Goal: Find specific page/section: Find specific page/section

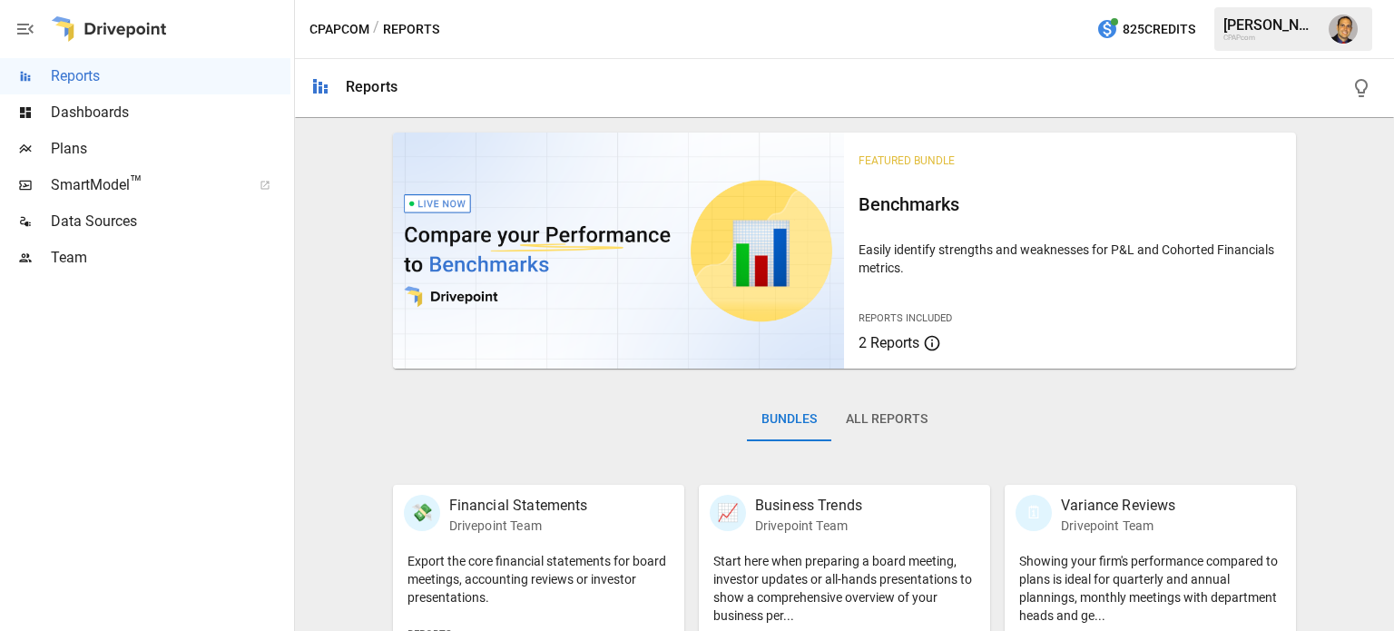
click at [54, 144] on span "Plans" at bounding box center [171, 149] width 240 height 22
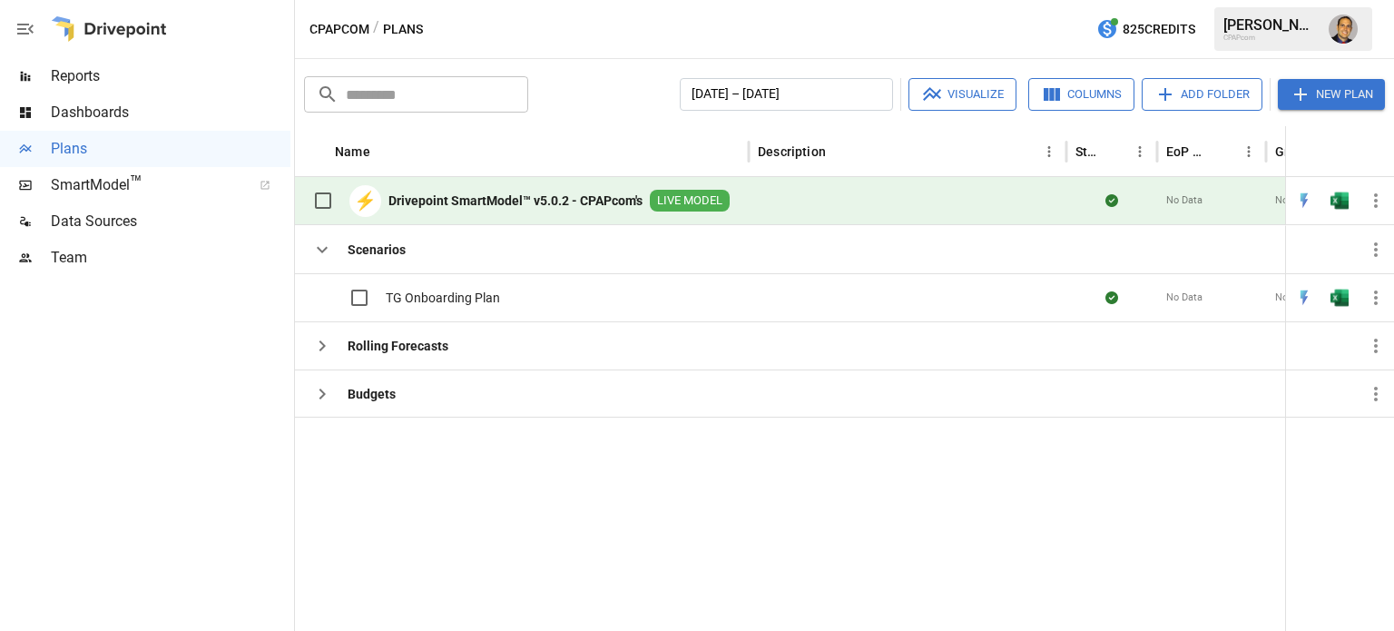
click at [439, 204] on b "Drivepoint SmartModel™ v5.0.2 - CPAPcom's" at bounding box center [516, 201] width 254 height 18
click at [439, 203] on b "Drivepoint SmartModel™ v5.0.2 - CPAPcom's" at bounding box center [516, 201] width 254 height 18
click at [525, 202] on b "Drivepoint SmartModel™ v5.0.2 - CPAPcom's" at bounding box center [516, 201] width 254 height 18
